Goal: Navigation & Orientation: Find specific page/section

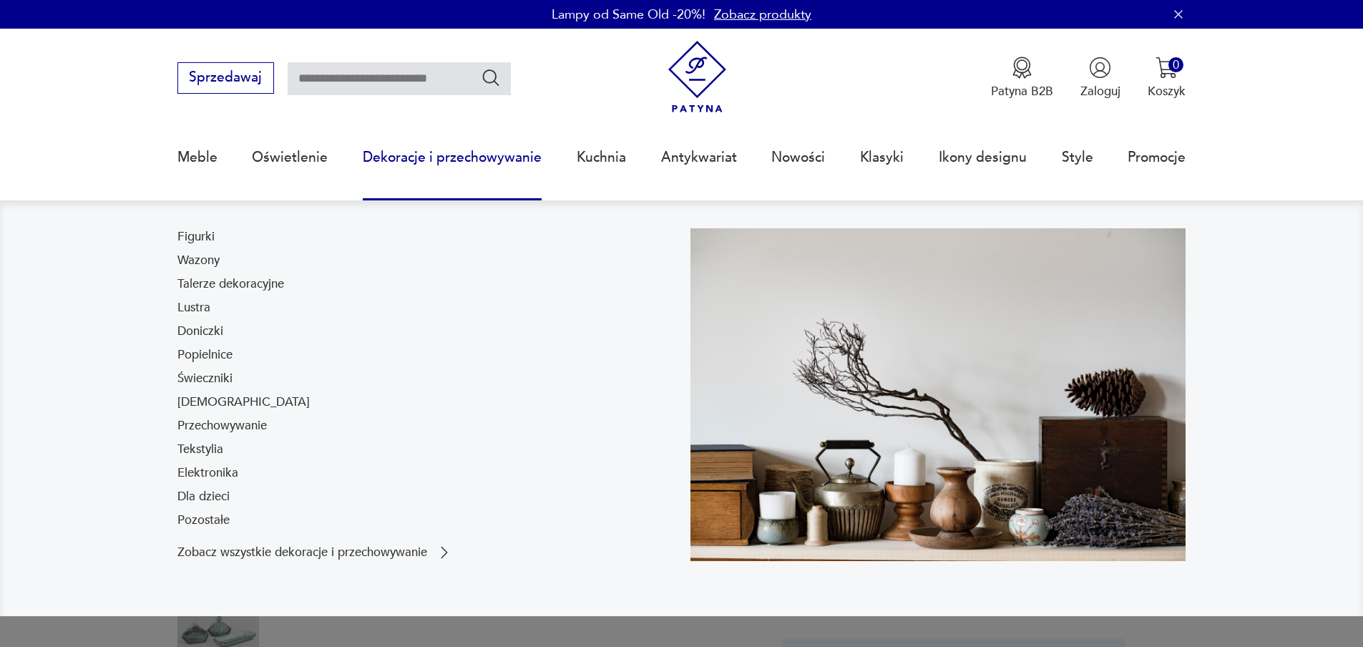
click at [426, 157] on link "Dekoracje i przechowywanie" at bounding box center [452, 157] width 179 height 66
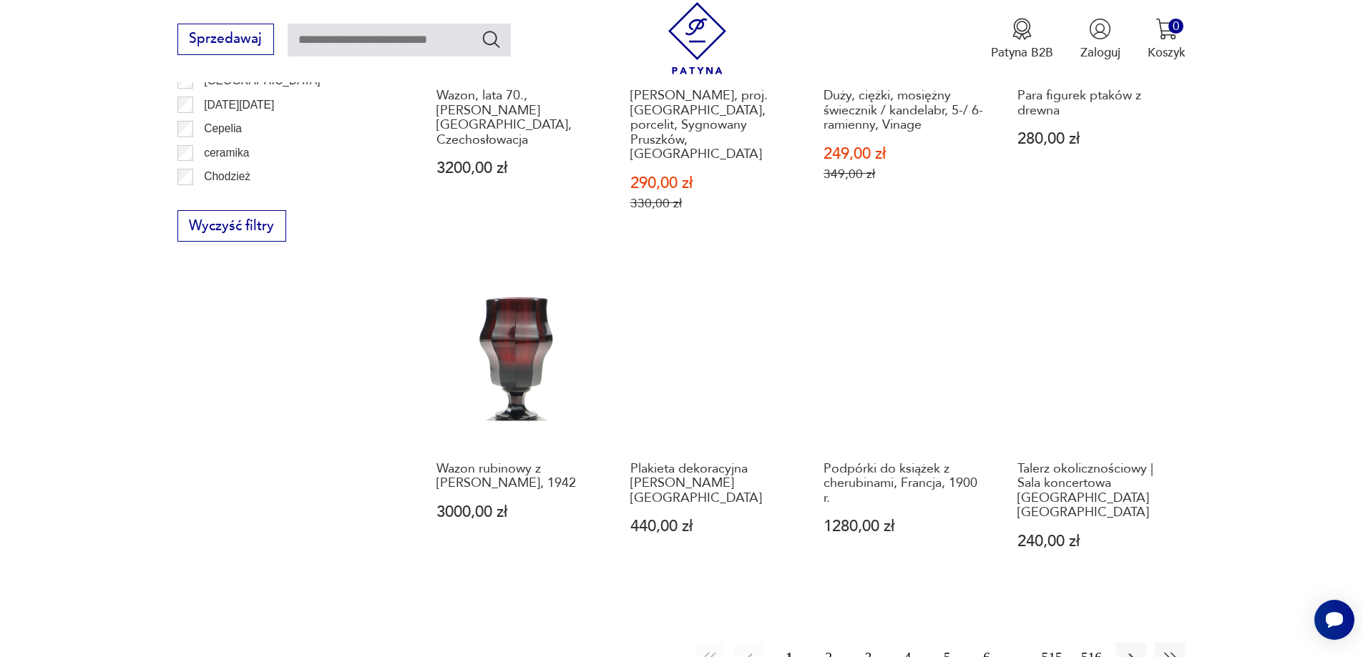
scroll to position [1692, 0]
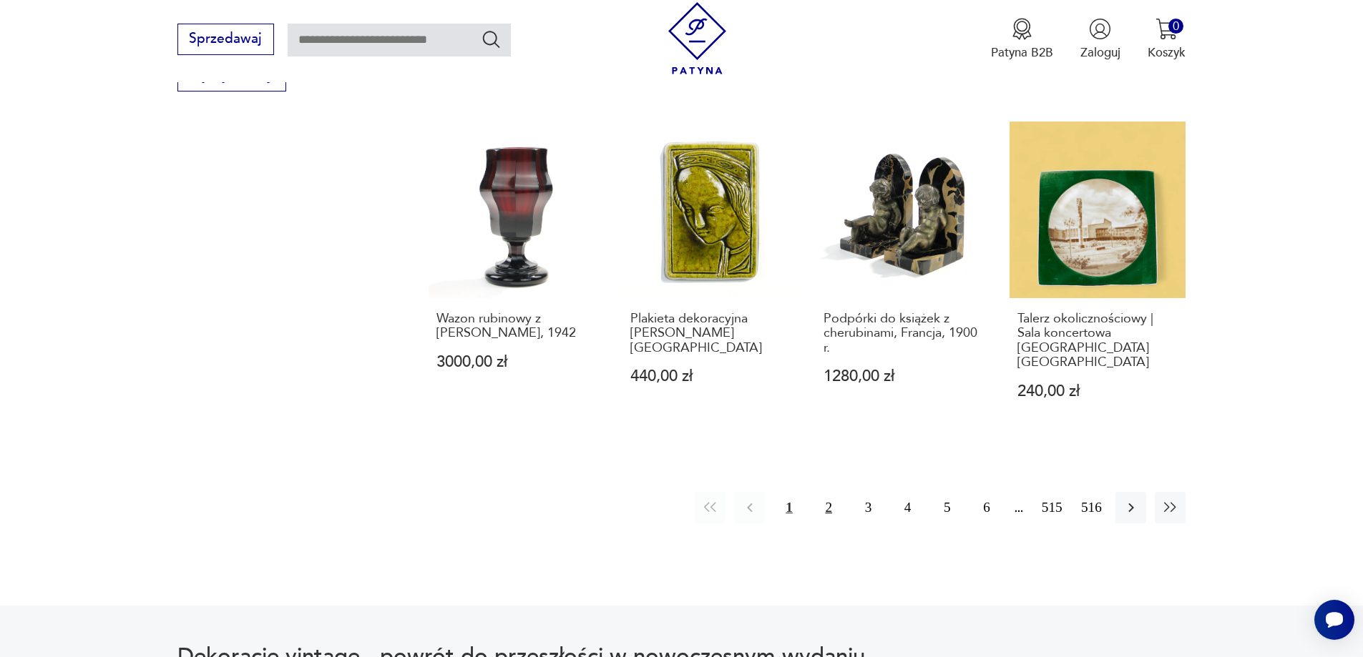
click at [827, 492] on button "2" at bounding box center [828, 507] width 31 height 31
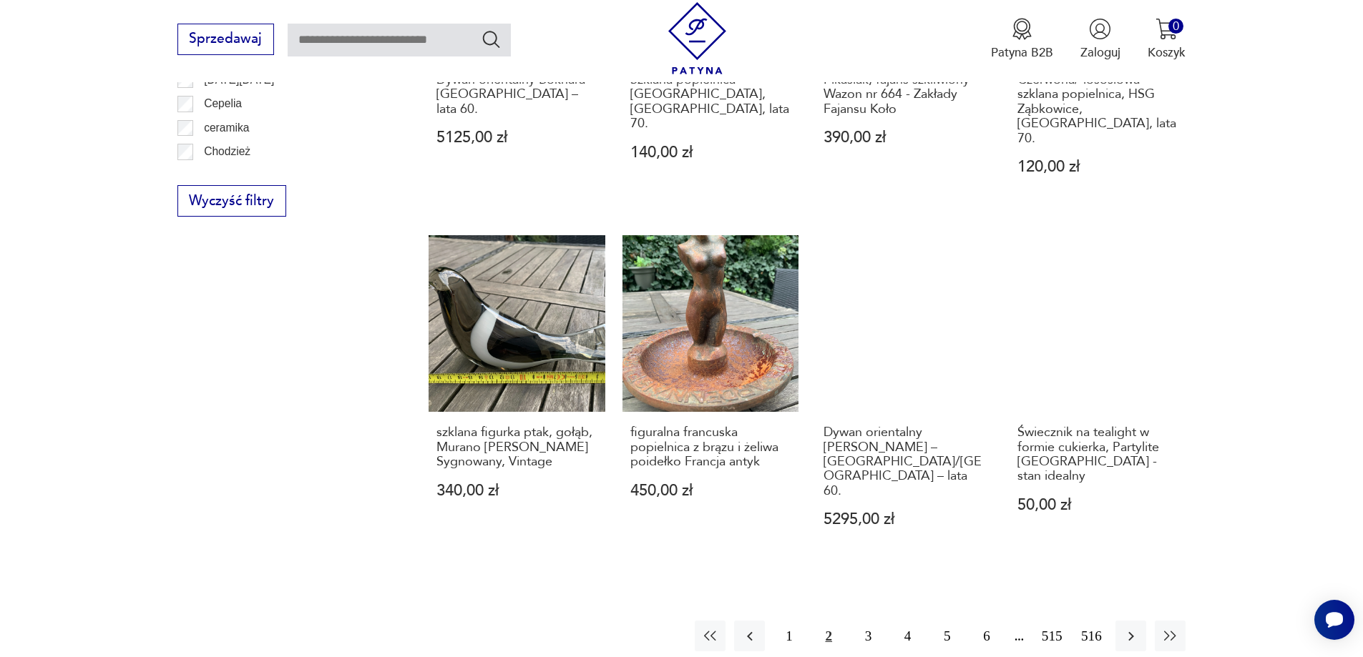
scroll to position [1693, 0]
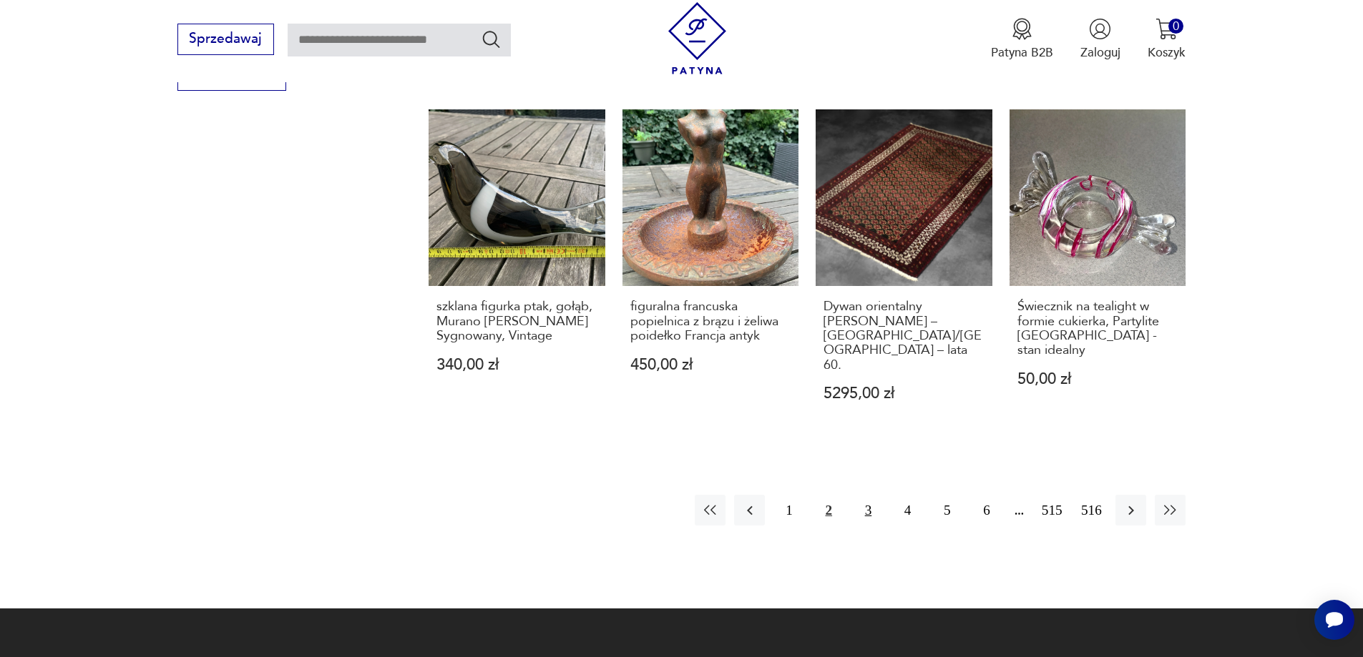
click at [875, 495] on button "3" at bounding box center [868, 510] width 31 height 31
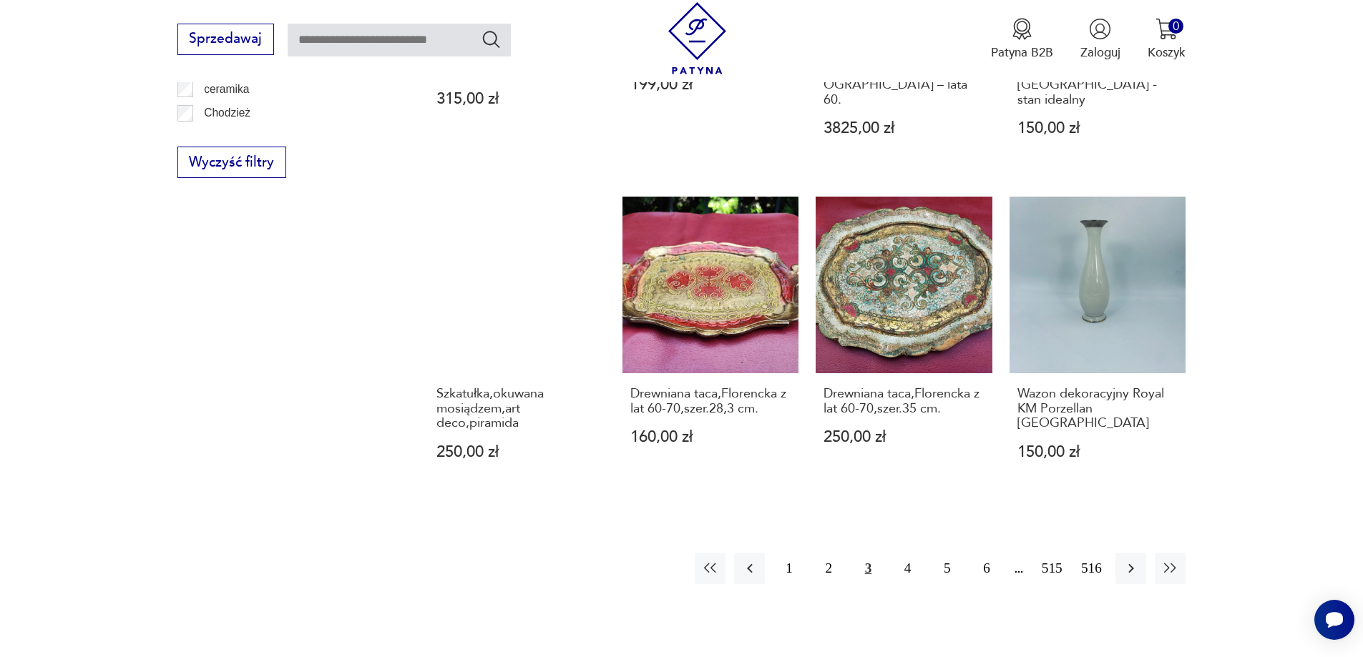
scroll to position [1621, 0]
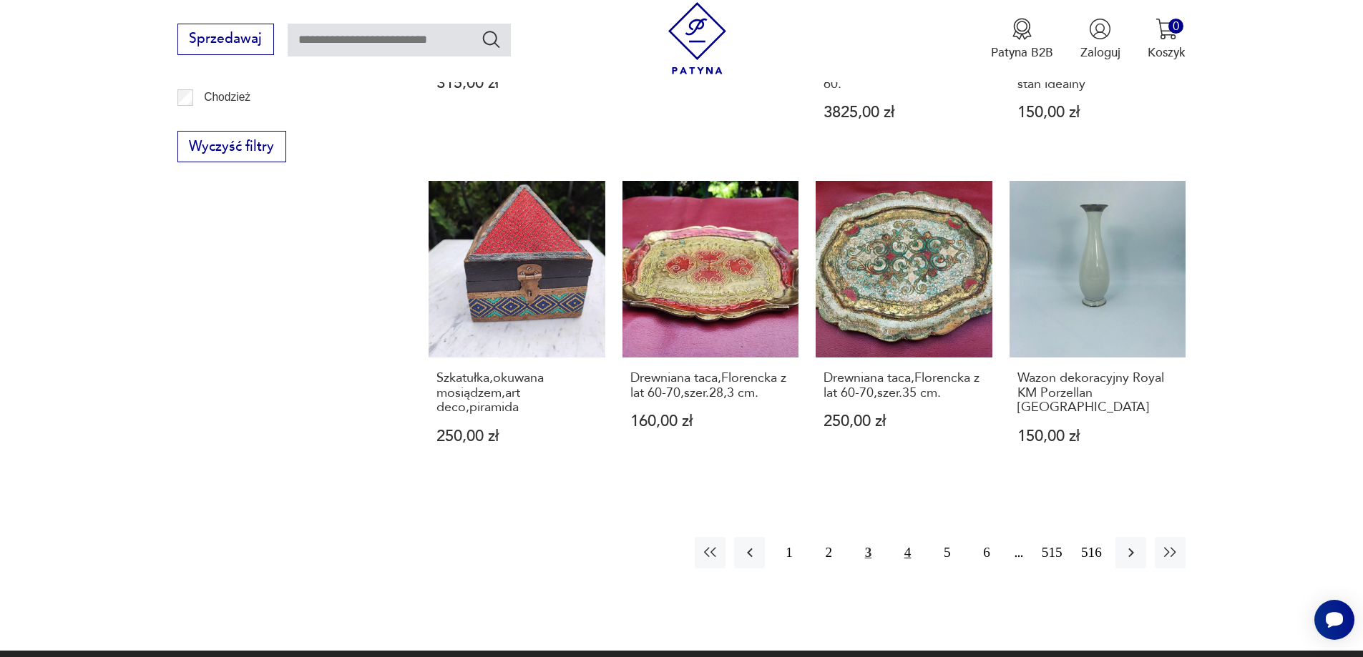
click at [905, 537] on button "4" at bounding box center [907, 552] width 31 height 31
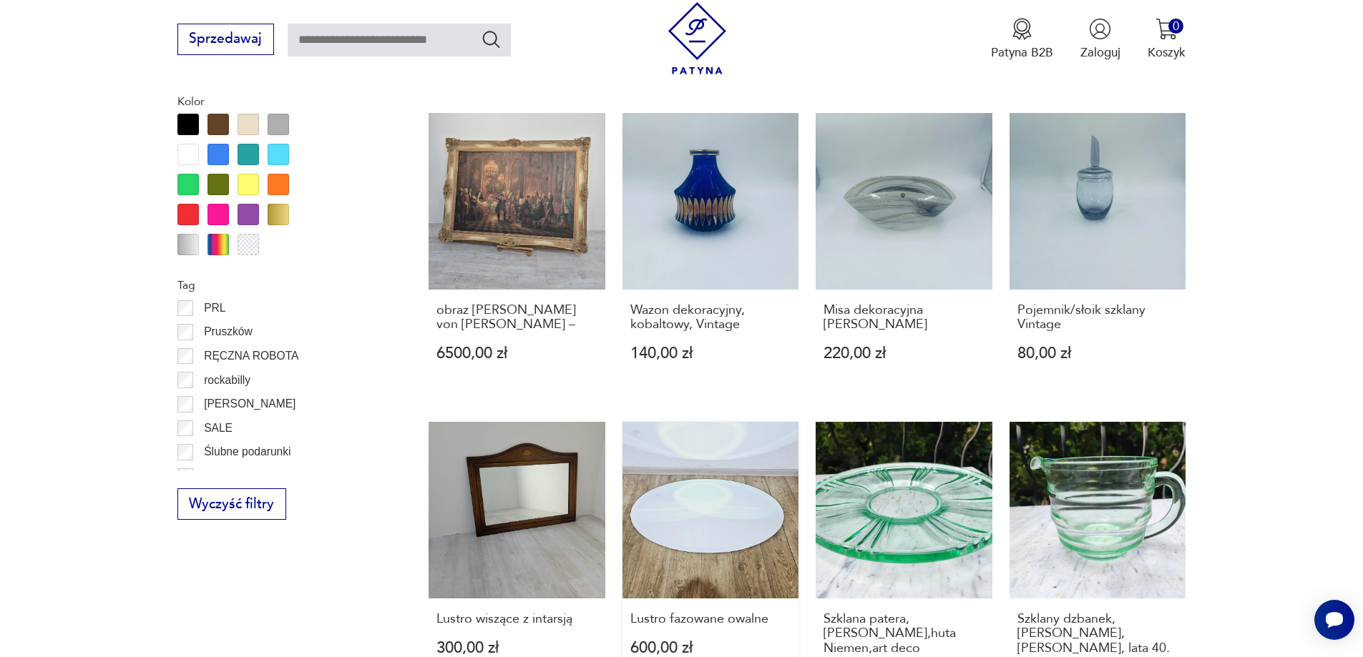
scroll to position [1621, 0]
